Goal: Register for event/course

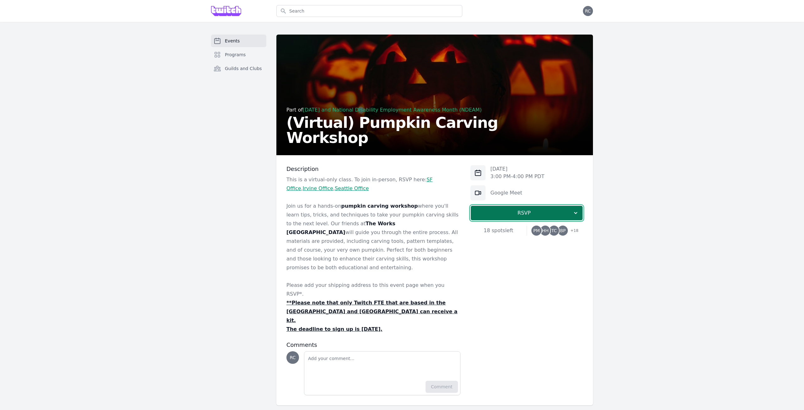
click at [496, 214] on span "RSVP" at bounding box center [524, 213] width 97 height 8
click at [503, 227] on link "I'm going" at bounding box center [526, 229] width 112 height 11
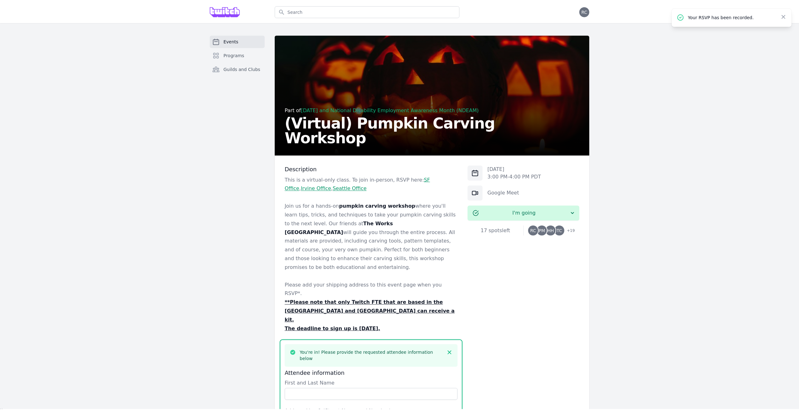
scroll to position [218, 0]
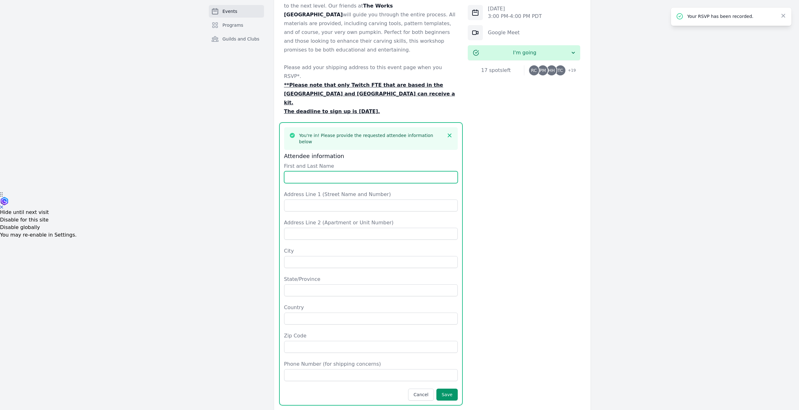
click at [385, 171] on input "First and Last Name" at bounding box center [371, 177] width 174 height 12
type input "[PERSON_NAME]"
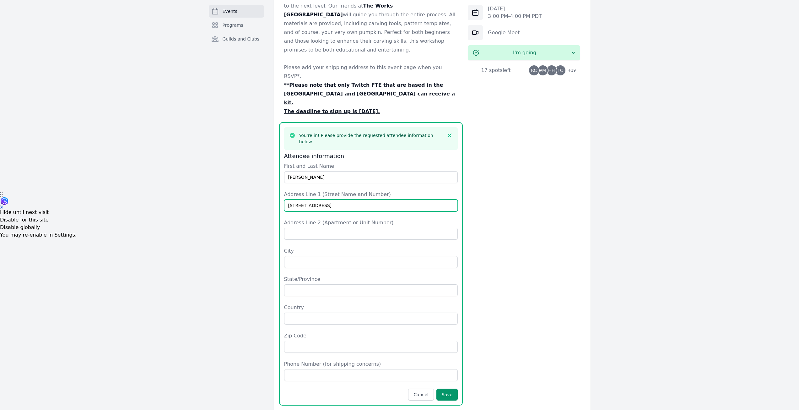
type input "[STREET_ADDRESS]"
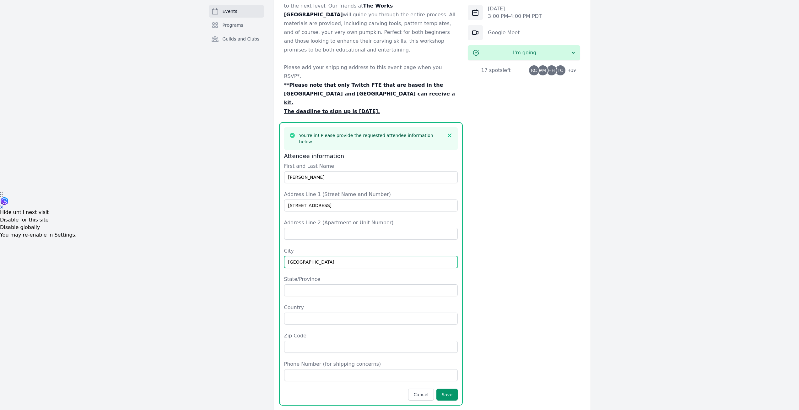
type input "[GEOGRAPHIC_DATA]"
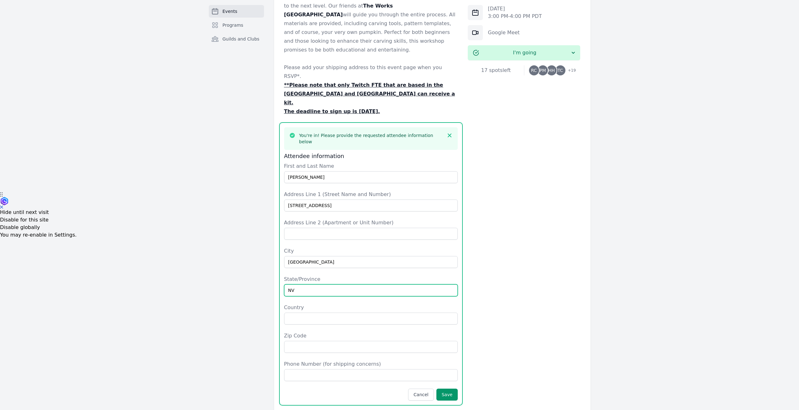
type input "NV"
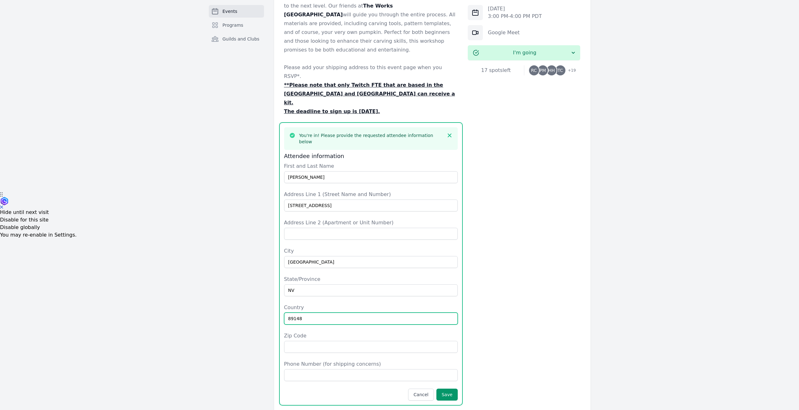
type input "89148"
drag, startPoint x: 311, startPoint y: 283, endPoint x: 246, endPoint y: 281, distance: 64.7
click at [246, 281] on div "Events Programs Guilds and Clubs Part of [DATE] and National Disability Employm…" at bounding box center [400, 146] width 402 height 659
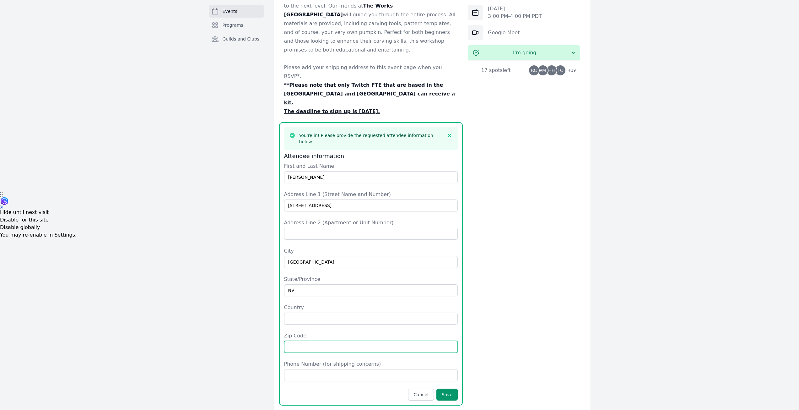
click at [316, 341] on input "Zip Code" at bounding box center [371, 347] width 174 height 12
paste input "89148"
type input "89148"
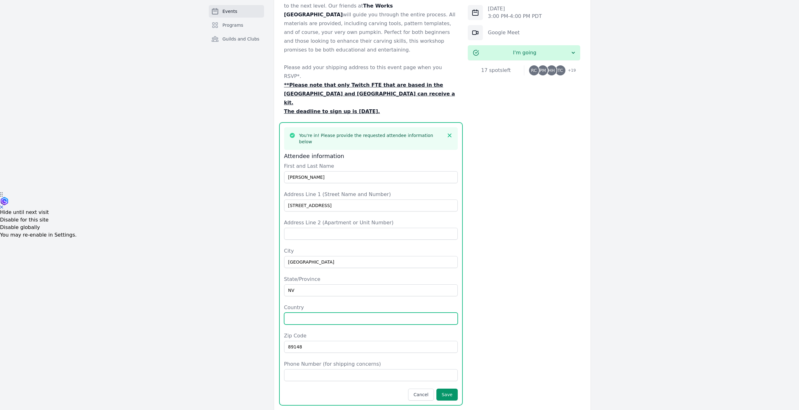
click at [316, 312] on input "Country" at bounding box center [371, 318] width 174 height 12
type input "US"
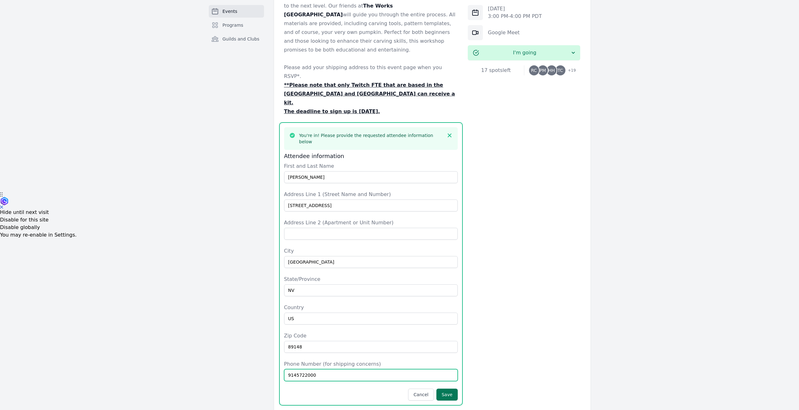
type input "9145722000"
click at [444, 388] on button "Save" at bounding box center [446, 394] width 21 height 12
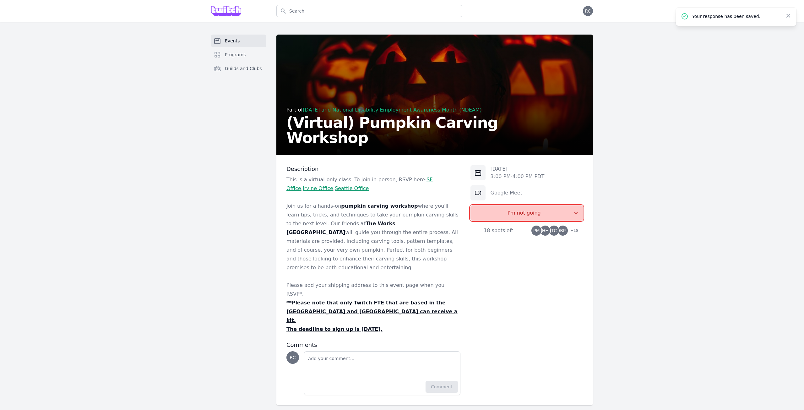
click at [548, 213] on span "I'm not going" at bounding box center [523, 213] width 97 height 8
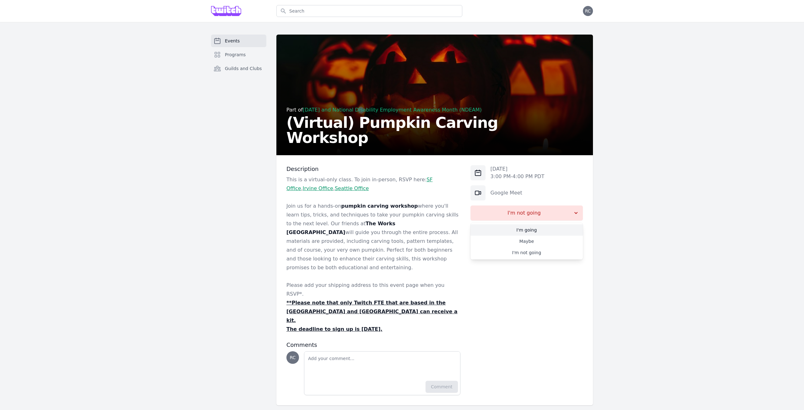
click at [543, 226] on link "I'm going" at bounding box center [526, 229] width 112 height 11
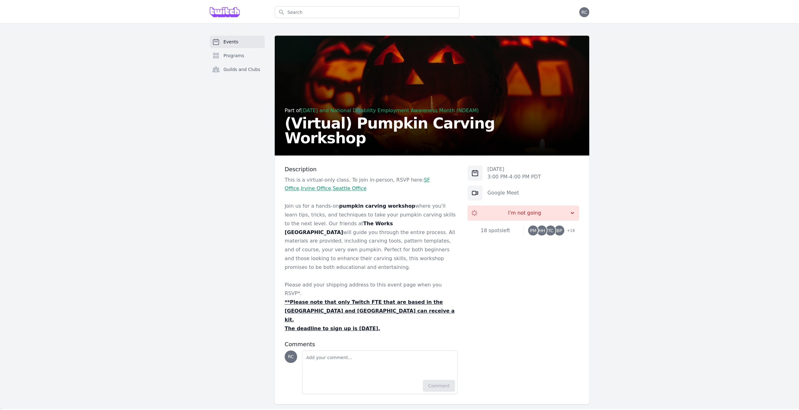
scroll to position [218, 0]
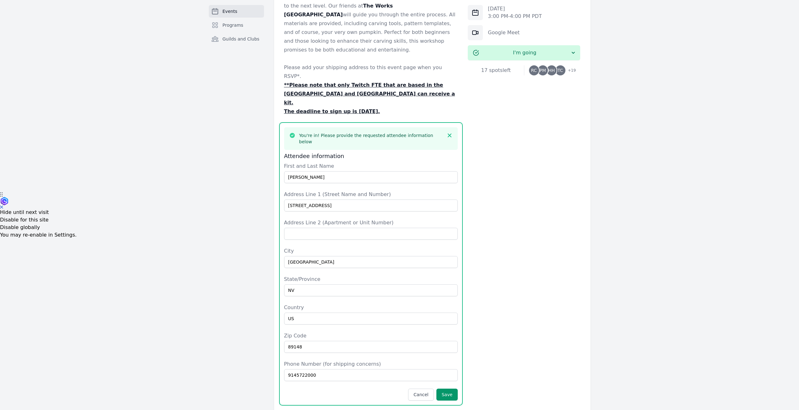
click at [108, 171] on div "Events Programs Guilds and Clubs Part of [DATE] and National Disability Employm…" at bounding box center [399, 146] width 799 height 684
click at [448, 388] on button "Save" at bounding box center [446, 394] width 21 height 12
